Goal: Information Seeking & Learning: Find specific fact

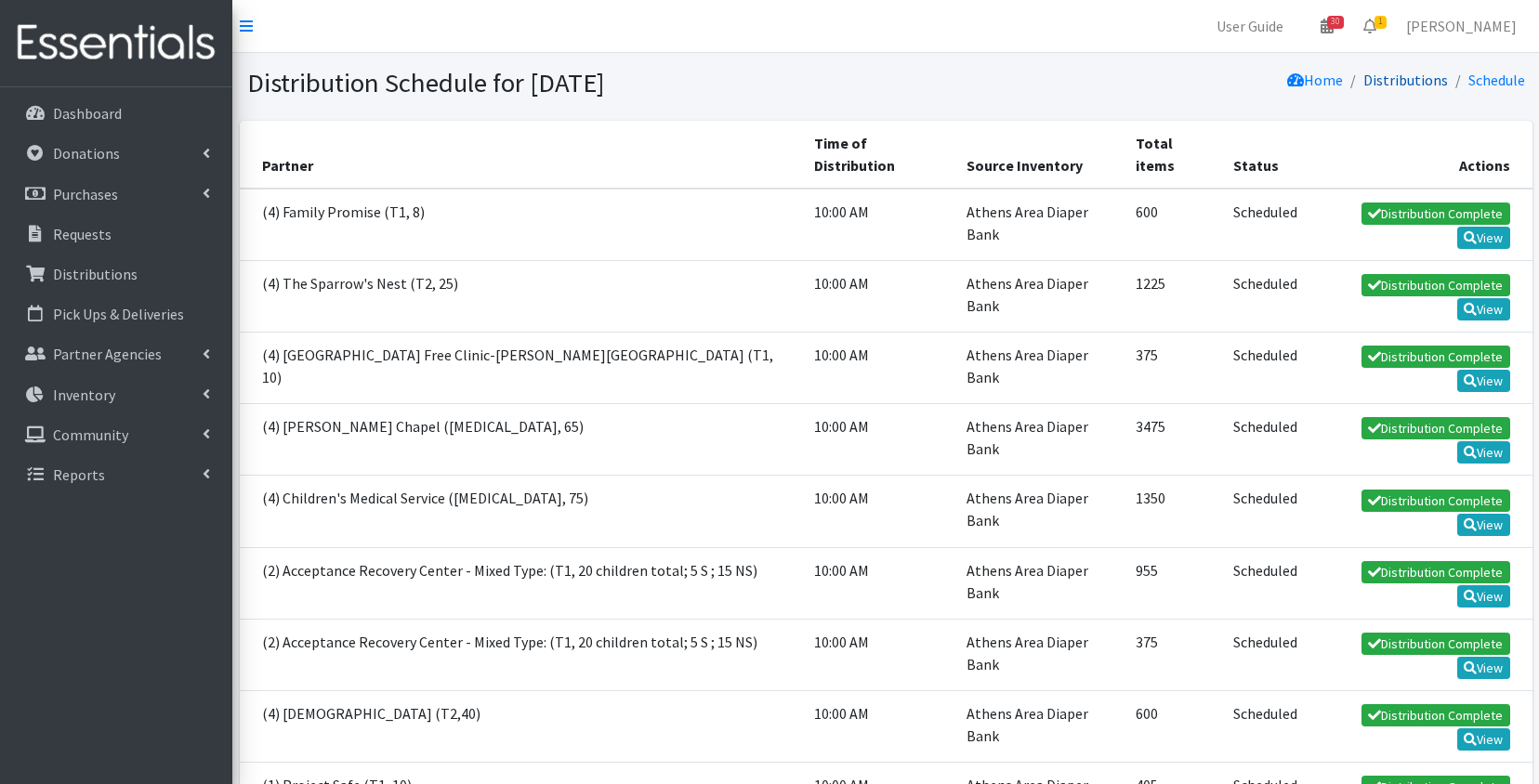
click at [1394, 79] on link "Distributions" at bounding box center [1404, 79] width 84 height 18
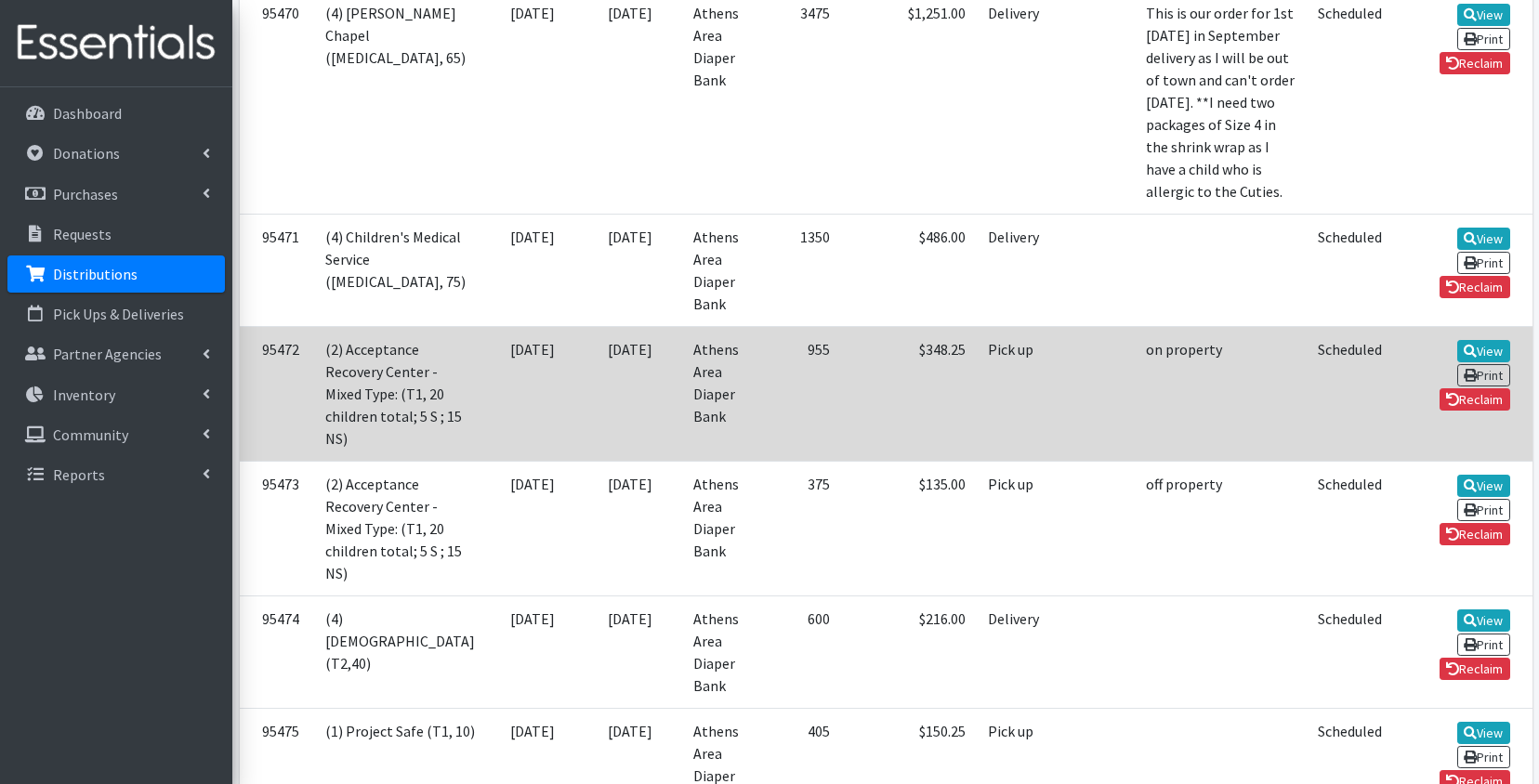
scroll to position [898, 0]
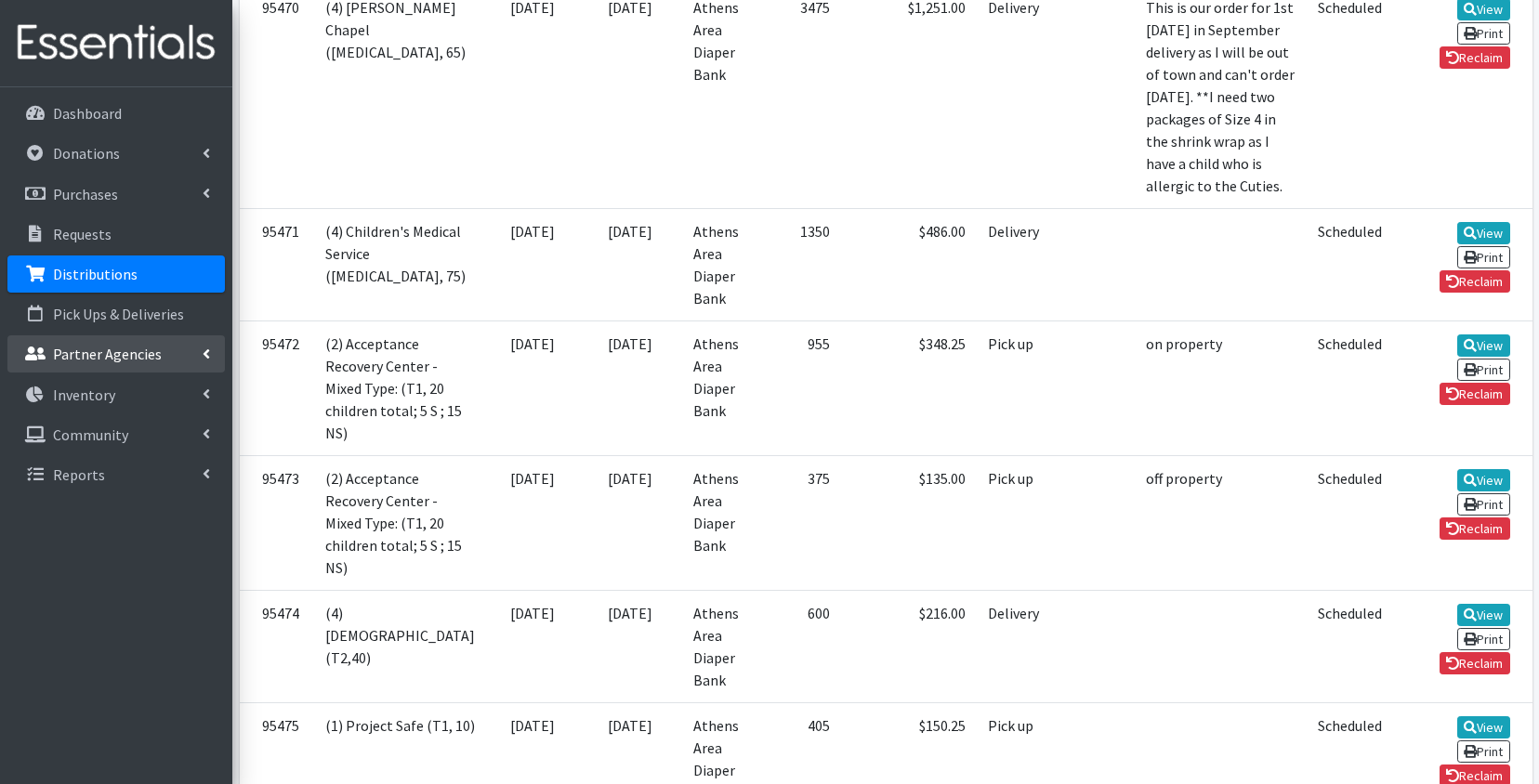
click at [62, 361] on p "Partner Agencies" at bounding box center [107, 353] width 108 height 18
click at [74, 407] on link "All Partners" at bounding box center [116, 395] width 218 height 37
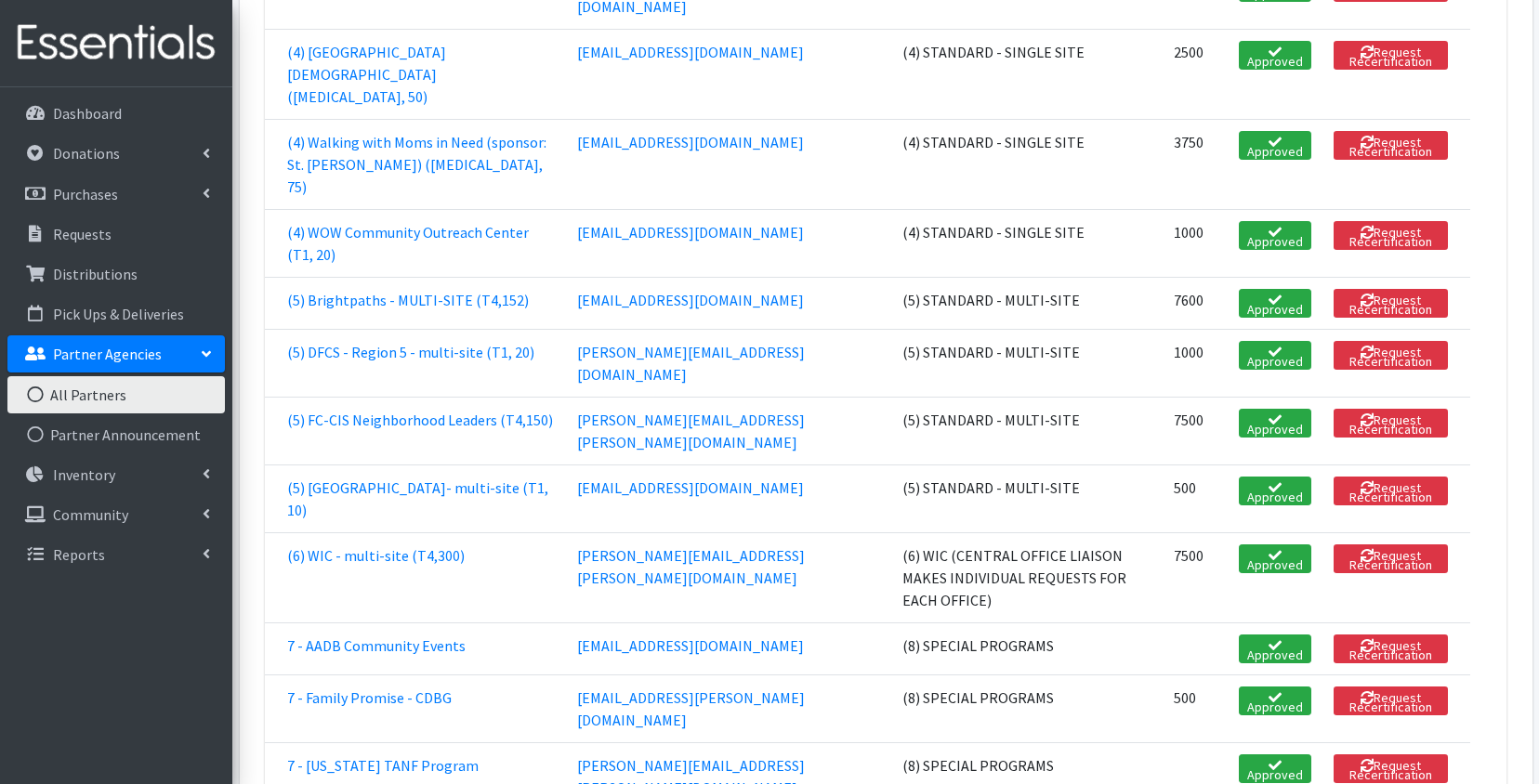
scroll to position [2594, 0]
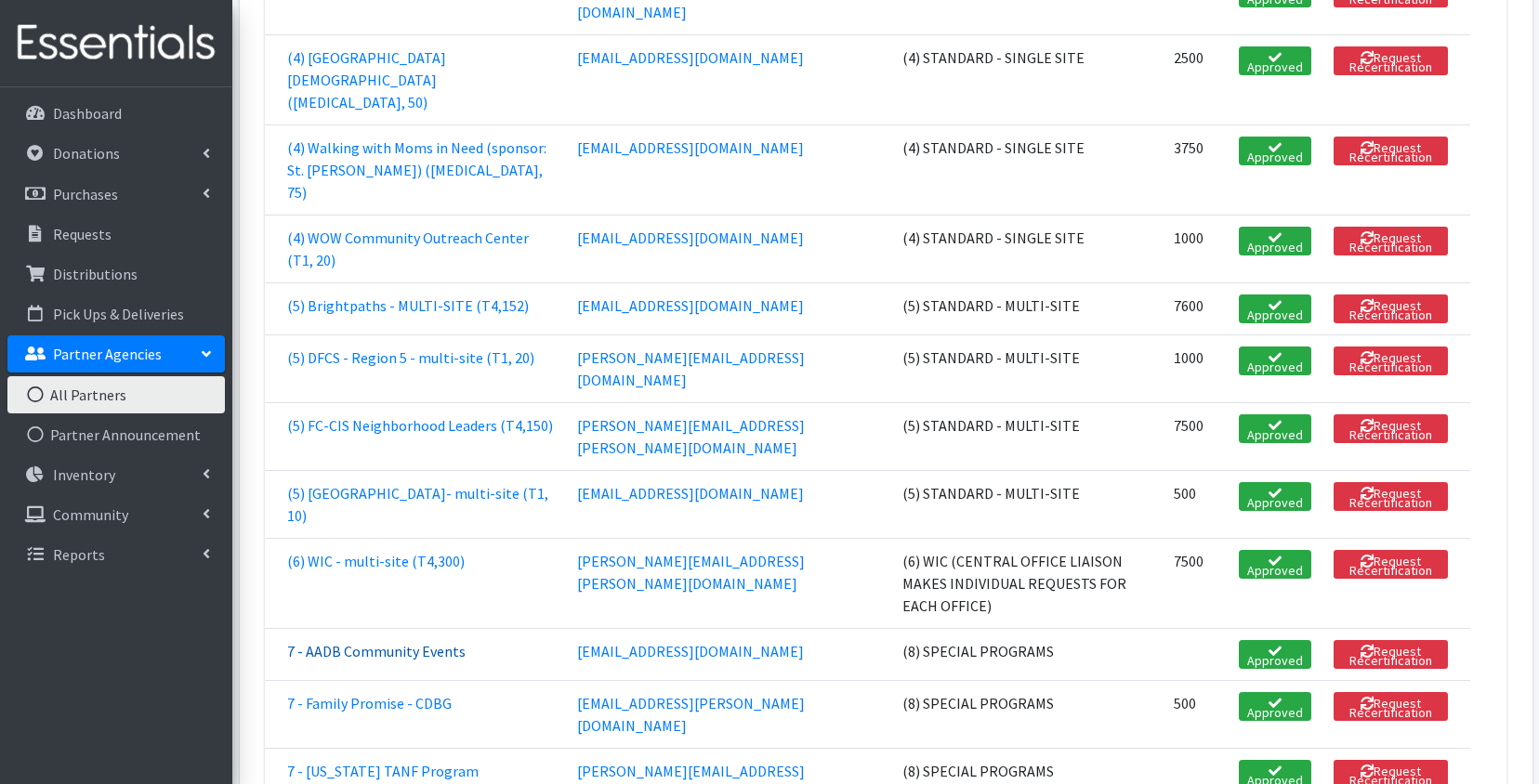
click at [422, 642] on link "7 - AADB Community Events" at bounding box center [377, 650] width 178 height 18
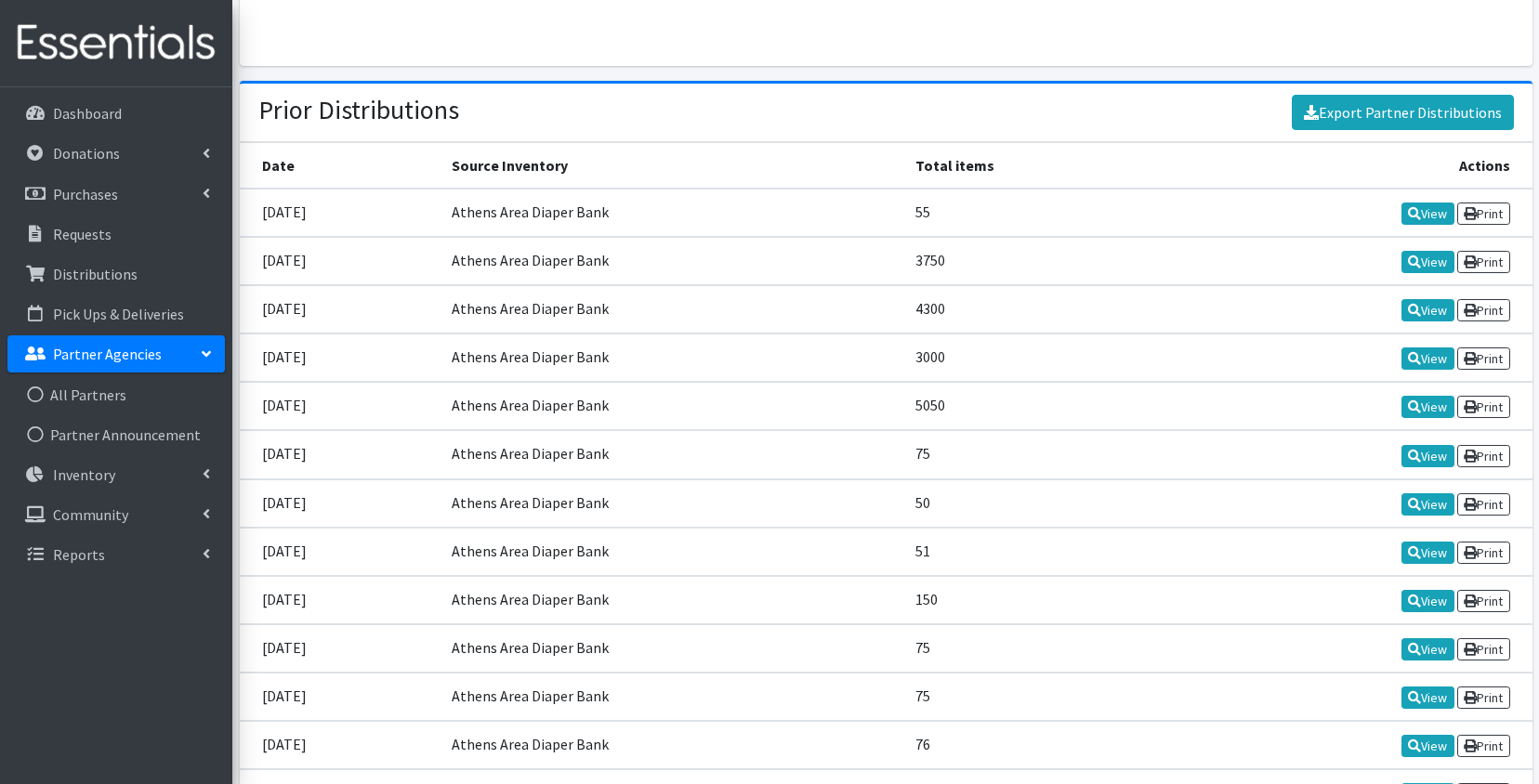
scroll to position [2313, 0]
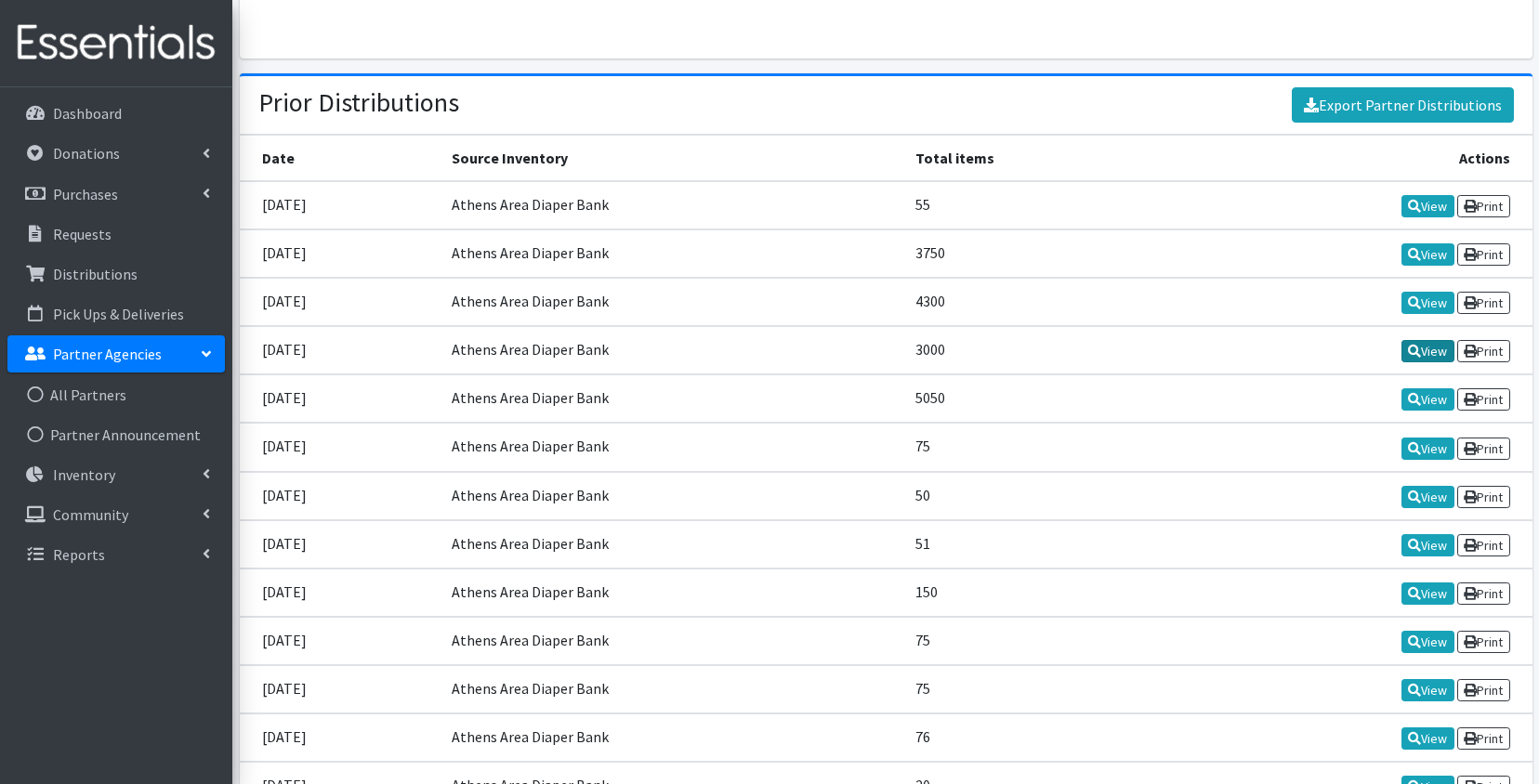
click at [1425, 346] on link "View" at bounding box center [1428, 350] width 53 height 22
click at [337, 291] on td "08/08/2025" at bounding box center [341, 302] width 201 height 48
drag, startPoint x: 336, startPoint y: 291, endPoint x: 256, endPoint y: 291, distance: 80.0
click at [256, 291] on td "08/08/2025" at bounding box center [341, 302] width 201 height 48
copy td "08/08/2025"
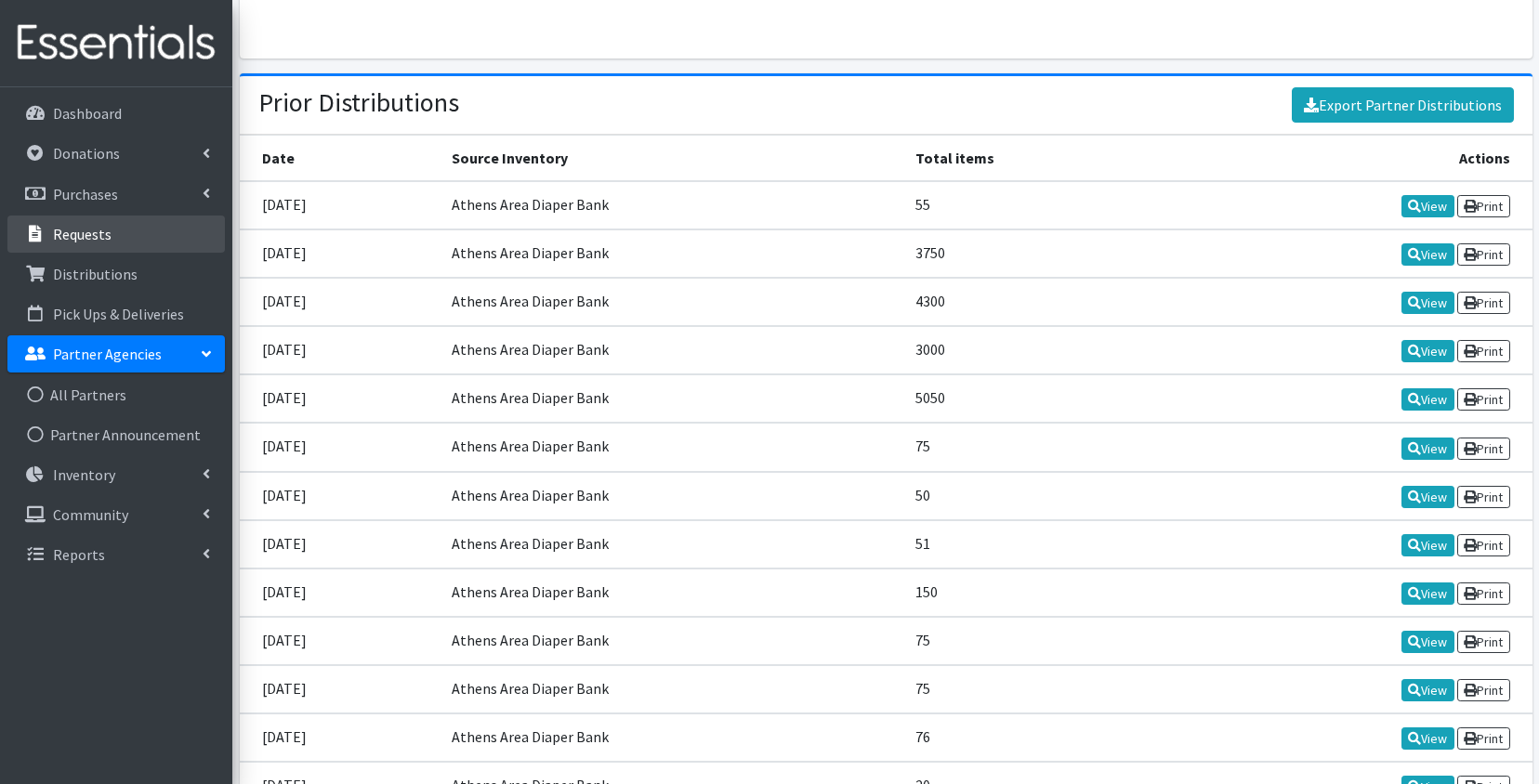
drag, startPoint x: 327, startPoint y: 235, endPoint x: 198, endPoint y: 235, distance: 129.0
click at [371, 253] on td "08/16/2025" at bounding box center [341, 254] width 201 height 48
click at [338, 243] on td "08/16/2025" at bounding box center [341, 254] width 201 height 48
drag, startPoint x: 338, startPoint y: 243, endPoint x: 260, endPoint y: 242, distance: 78.0
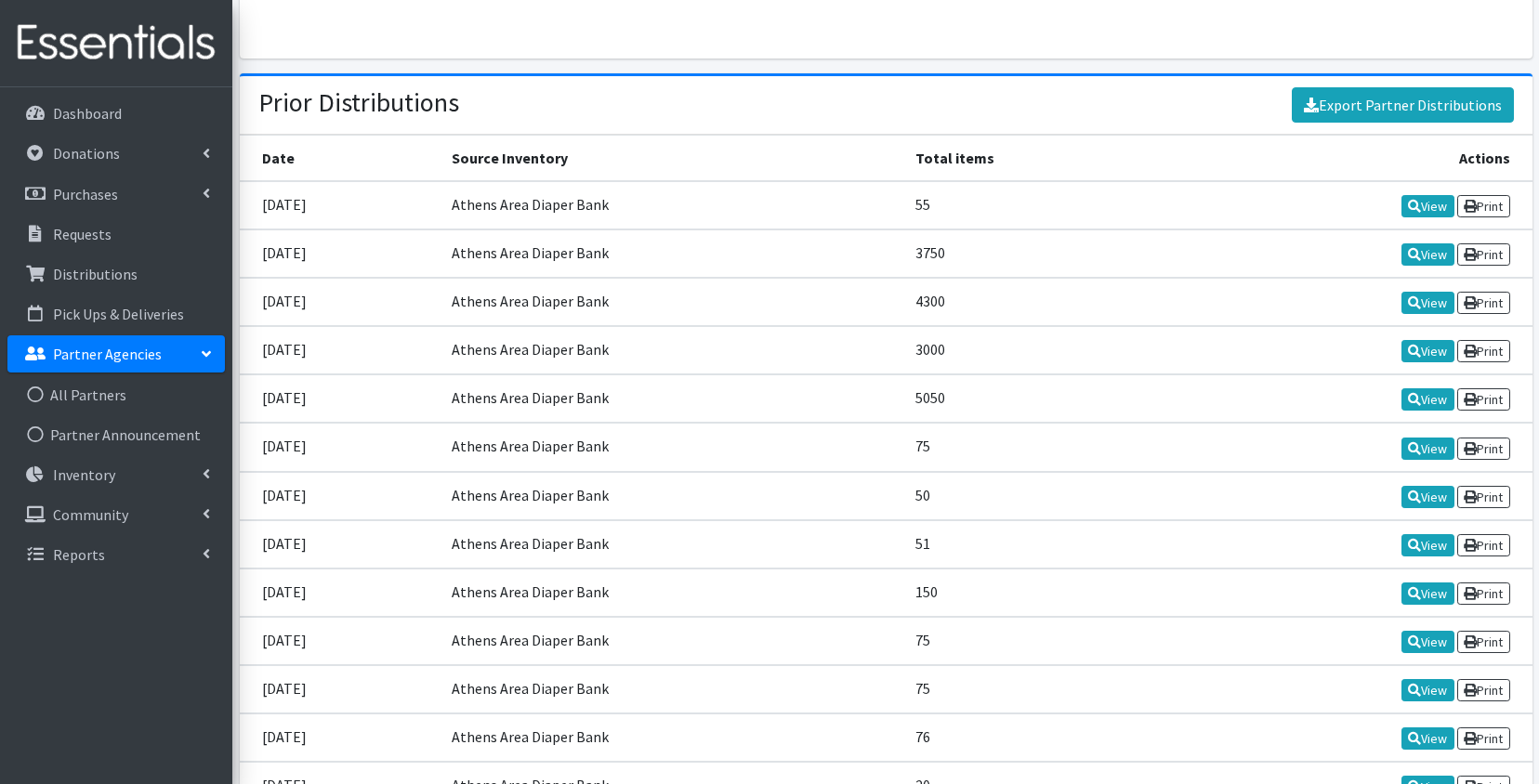
click at [260, 242] on td "08/16/2025" at bounding box center [341, 254] width 201 height 48
copy td "08/16/2025"
click at [1430, 296] on link "View" at bounding box center [1428, 302] width 53 height 22
click at [1414, 248] on icon at bounding box center [1413, 254] width 13 height 13
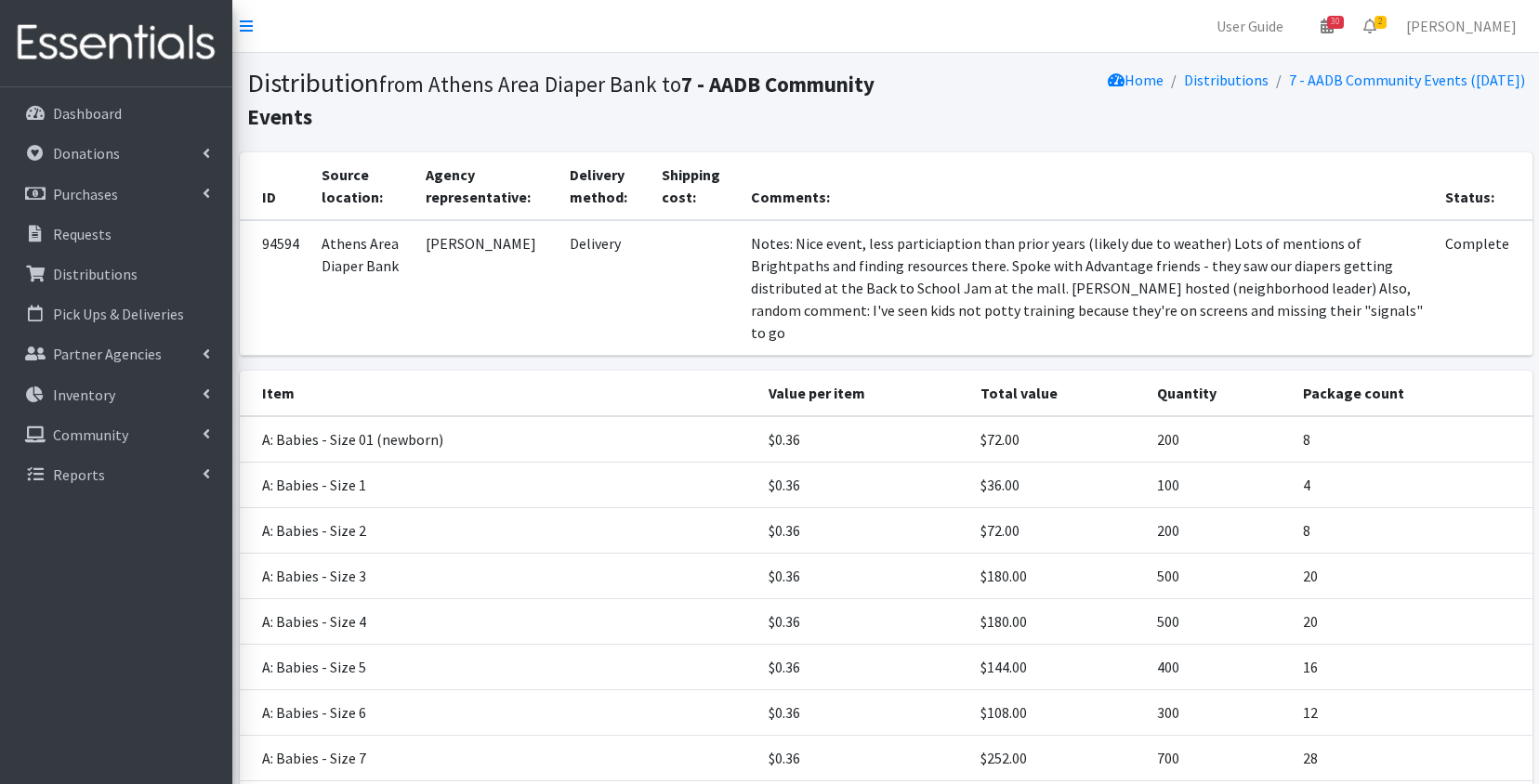
drag, startPoint x: 726, startPoint y: 243, endPoint x: 1083, endPoint y: 313, distance: 363.8
click at [1083, 313] on td "Notes: Nice event, less particiaption than prior years (likely due to weather) …" at bounding box center [1086, 288] width 694 height 136
copy td "Nice event, less particiaption than prior years (likely due to weather) Lots of…"
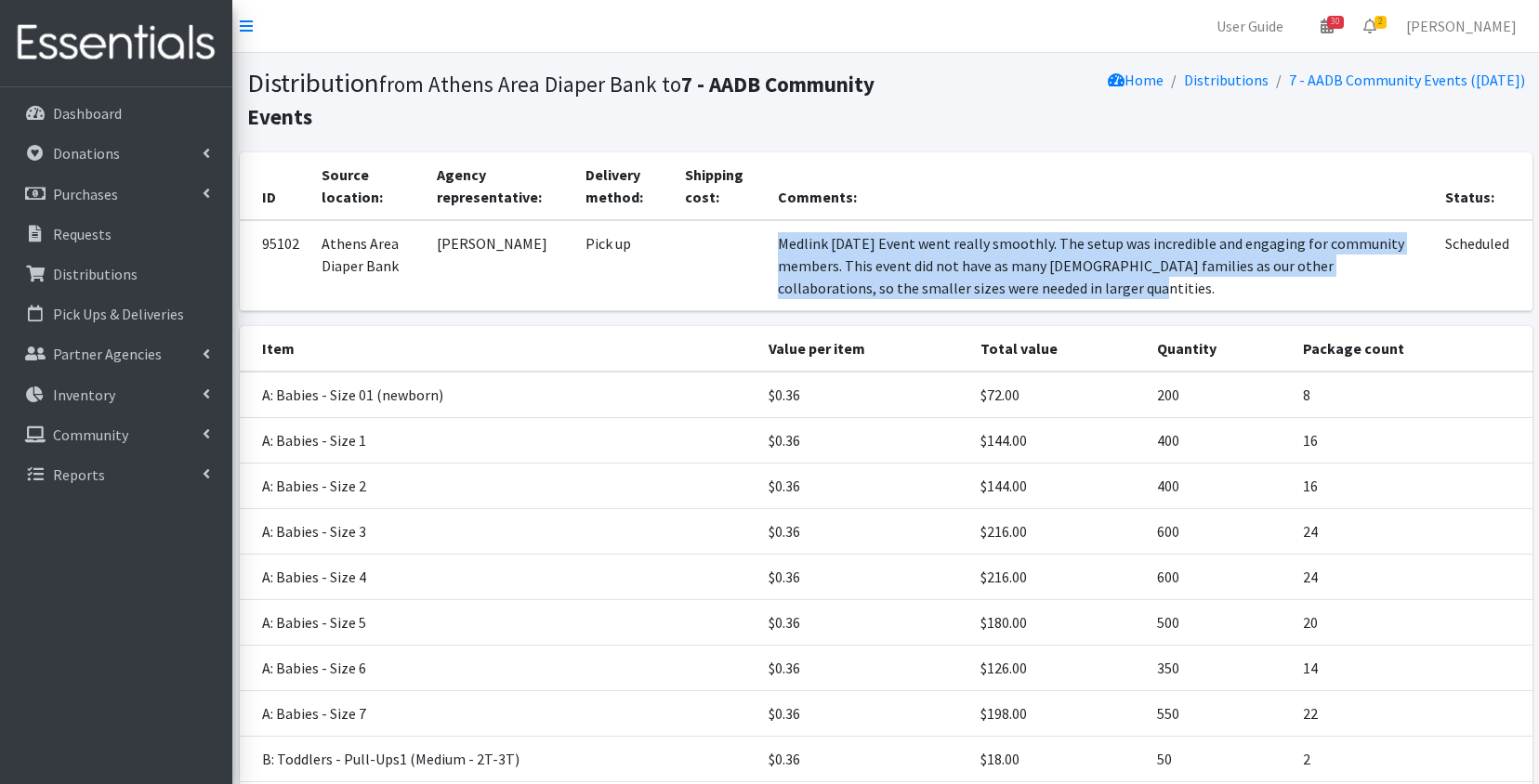
drag, startPoint x: 693, startPoint y: 236, endPoint x: 904, endPoint y: 300, distance: 220.5
click at [904, 300] on td "Medlink [DATE] Event went really smoothly. The setup was incredible and engagin…" at bounding box center [1100, 266] width 667 height 91
copy td "Medlink [DATE] Event went really smoothly. The setup was incredible and engagin…"
